Goal: Information Seeking & Learning: Learn about a topic

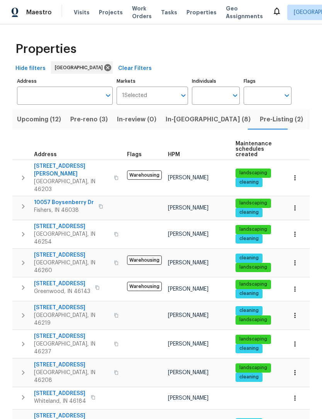
click at [260, 119] on span "Pre-Listing (2)" at bounding box center [281, 119] width 43 height 11
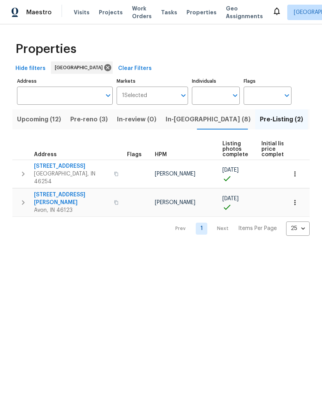
click at [67, 191] on span "4832 Vermillion Ct" at bounding box center [71, 198] width 75 height 15
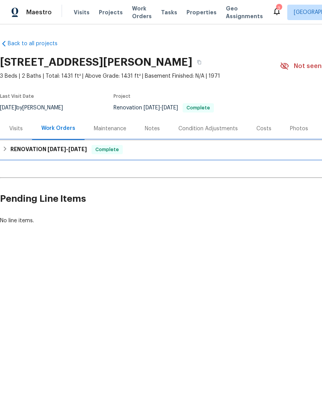
click at [11, 150] on h6 "RENOVATION 9/8/25 - 9/29/25" at bounding box center [48, 149] width 76 height 9
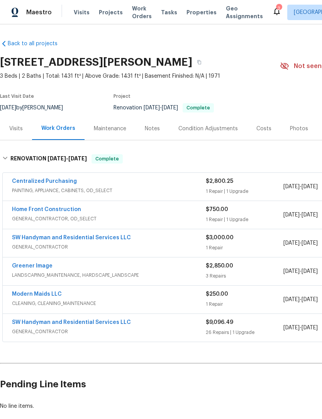
click at [29, 320] on link "SW Handyman and Residential Services LLC" at bounding box center [71, 321] width 119 height 5
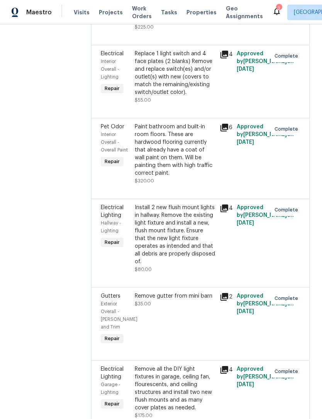
scroll to position [2098, 0]
click at [183, 128] on div "Paint bathroom and built-in room floors. These are hardwood flooring currently …" at bounding box center [175, 149] width 80 height 54
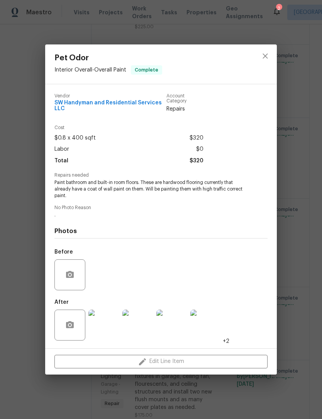
click at [112, 320] on img at bounding box center [103, 324] width 31 height 31
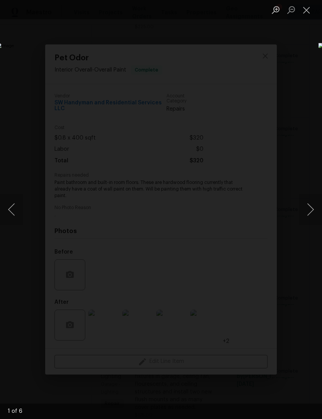
click at [312, 209] on button "Next image" at bounding box center [310, 209] width 23 height 31
click at [312, 206] on button "Next image" at bounding box center [310, 209] width 23 height 31
click at [310, 212] on button "Next image" at bounding box center [310, 209] width 23 height 31
click at [312, 210] on button "Next image" at bounding box center [310, 209] width 23 height 31
click at [15, 205] on button "Previous image" at bounding box center [11, 209] width 23 height 31
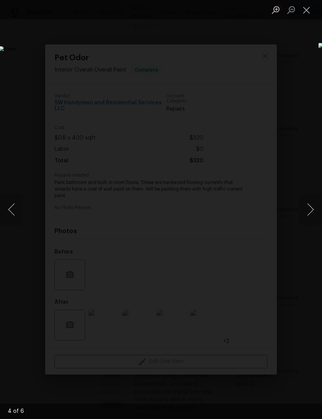
click at [312, 210] on button "Next image" at bounding box center [310, 209] width 23 height 31
click at [310, 210] on button "Next image" at bounding box center [310, 209] width 23 height 31
click at [12, 208] on button "Previous image" at bounding box center [11, 209] width 23 height 31
click at [11, 209] on button "Previous image" at bounding box center [11, 209] width 23 height 31
click at [14, 212] on button "Previous image" at bounding box center [11, 209] width 23 height 31
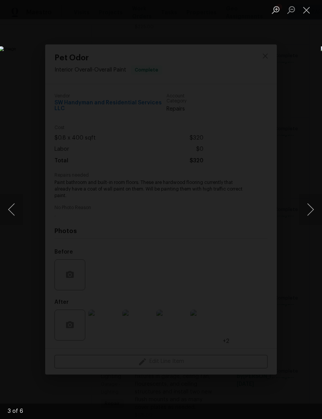
click at [14, 212] on button "Previous image" at bounding box center [11, 209] width 23 height 31
click at [311, 214] on button "Next image" at bounding box center [310, 209] width 23 height 31
click at [15, 214] on button "Previous image" at bounding box center [11, 209] width 23 height 31
click at [312, 215] on button "Next image" at bounding box center [310, 209] width 23 height 31
click at [311, 212] on button "Next image" at bounding box center [310, 209] width 23 height 31
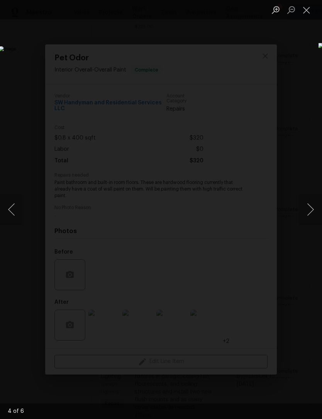
click at [312, 214] on button "Next image" at bounding box center [310, 209] width 23 height 31
click at [15, 212] on button "Previous image" at bounding box center [11, 209] width 23 height 31
click at [15, 211] on button "Previous image" at bounding box center [11, 209] width 23 height 31
click at [13, 212] on button "Previous image" at bounding box center [11, 209] width 23 height 31
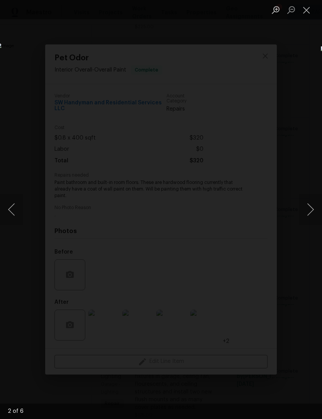
click at [12, 213] on button "Previous image" at bounding box center [11, 209] width 23 height 31
click at [310, 12] on button "Close lightbox" at bounding box center [306, 10] width 15 height 14
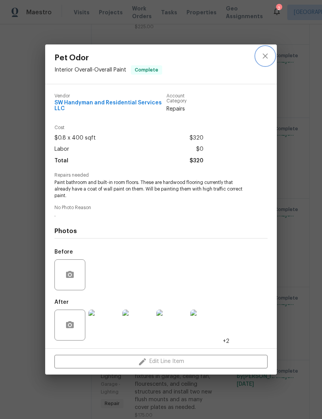
click at [266, 56] on icon "close" at bounding box center [265, 55] width 5 height 5
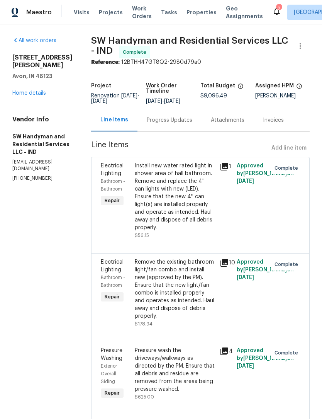
scroll to position [0, 0]
click at [41, 90] on link "Home details" at bounding box center [29, 92] width 34 height 5
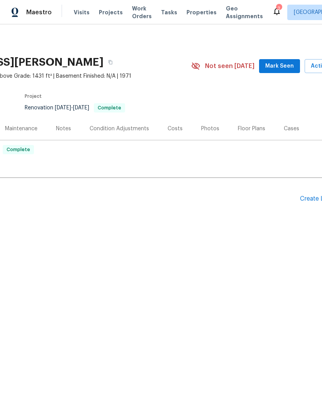
scroll to position [0, 96]
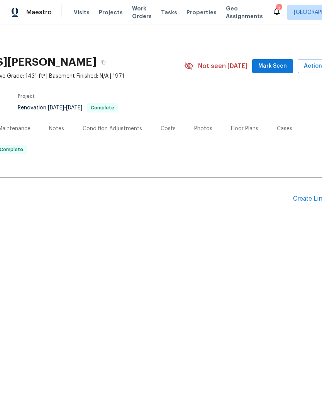
click at [241, 127] on div "Floor Plans" at bounding box center [244, 129] width 27 height 8
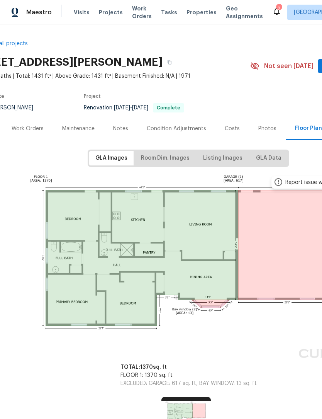
scroll to position [0, 30]
click at [170, 156] on span "Room Dim. Images" at bounding box center [165, 158] width 49 height 10
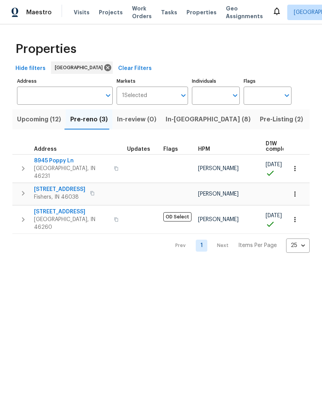
click at [54, 166] on span "Indianapolis, IN 46231" at bounding box center [71, 171] width 75 height 15
click at [255, 125] on button "Pre-Listing (2)" at bounding box center [281, 119] width 53 height 20
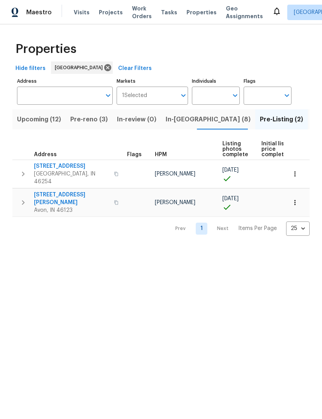
click at [182, 120] on span "In-reno (8)" at bounding box center [208, 119] width 85 height 11
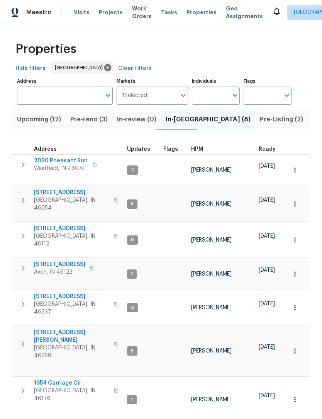
click at [68, 189] on span "[STREET_ADDRESS]" at bounding box center [71, 192] width 75 height 8
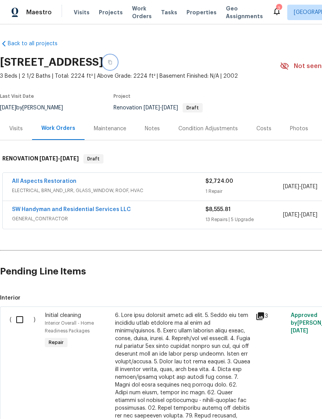
click at [112, 60] on icon "button" at bounding box center [110, 62] width 5 height 5
click at [150, 213] on div "SW Handyman and Residential Services LLC" at bounding box center [108, 209] width 193 height 9
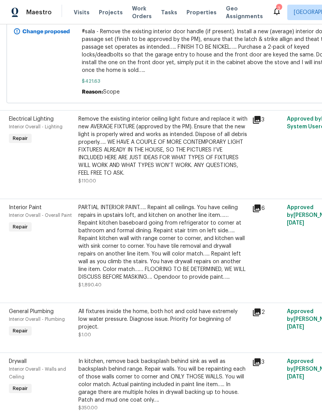
scroll to position [1035, 3]
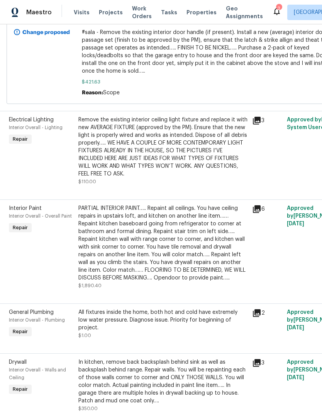
click at [183, 235] on div "PARTIAL INTERIOR PAINT….. Repaint all ceilings. You have ceiling repairs in ups…" at bounding box center [162, 242] width 169 height 77
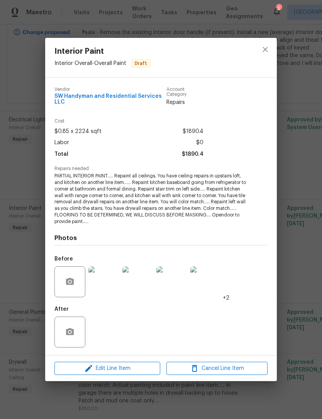
click at [107, 290] on img at bounding box center [103, 281] width 31 height 31
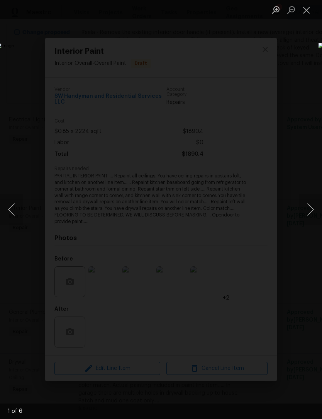
click at [306, 212] on button "Next image" at bounding box center [310, 209] width 23 height 31
click at [312, 212] on button "Next image" at bounding box center [310, 209] width 23 height 31
click at [310, 206] on button "Next image" at bounding box center [310, 209] width 23 height 31
click at [311, 208] on button "Next image" at bounding box center [310, 209] width 23 height 31
click at [312, 210] on button "Next image" at bounding box center [310, 209] width 23 height 31
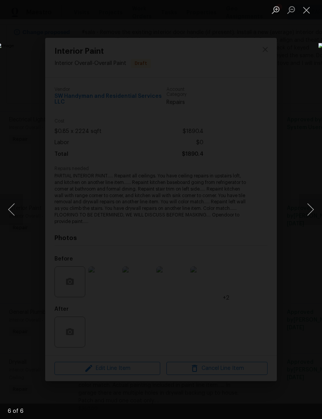
click at [307, 15] on button "Close lightbox" at bounding box center [306, 10] width 15 height 14
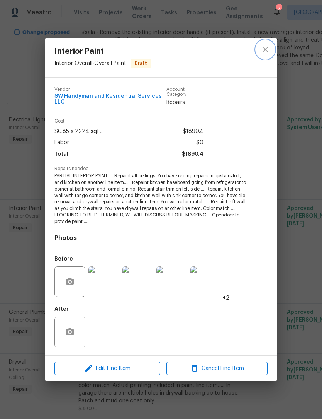
click at [264, 49] on icon "close" at bounding box center [265, 49] width 9 height 9
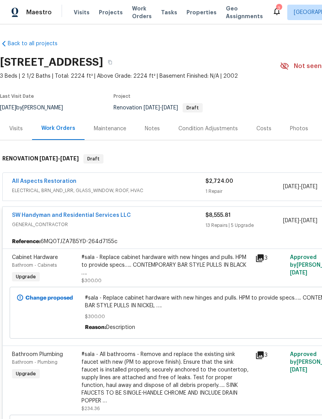
scroll to position [0, 0]
click at [166, 223] on span "GENERAL_CONTRACTOR" at bounding box center [108, 224] width 193 height 8
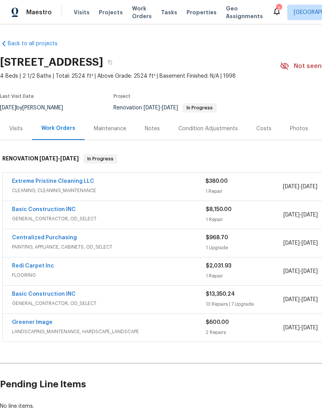
click at [28, 181] on link "Extreme Pristine Cleaning LLC" at bounding box center [53, 180] width 82 height 5
